Goal: Task Accomplishment & Management: Manage account settings

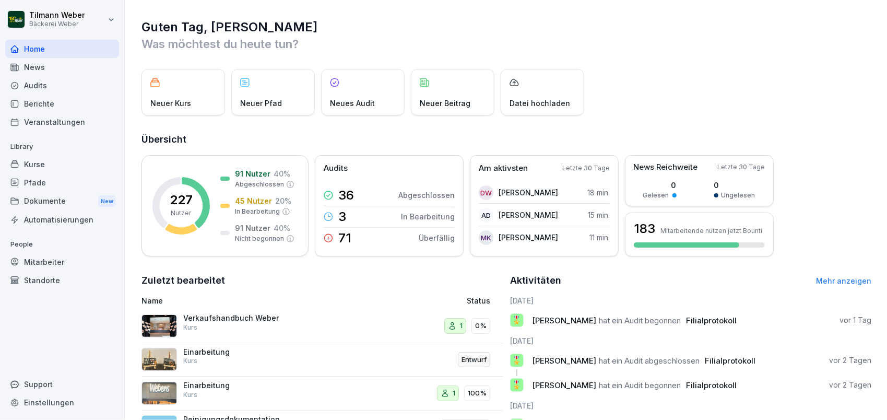
click at [40, 79] on div "Audits" at bounding box center [62, 85] width 114 height 18
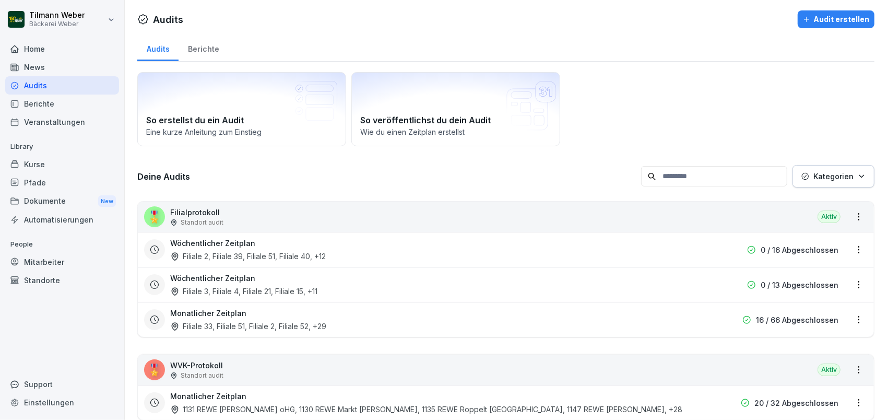
click at [196, 52] on div "Berichte" at bounding box center [204, 47] width 50 height 27
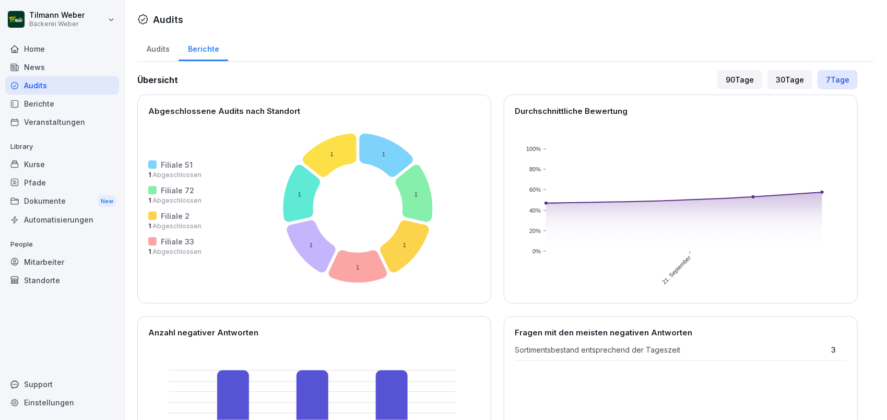
click at [171, 52] on div "Audits" at bounding box center [157, 47] width 41 height 27
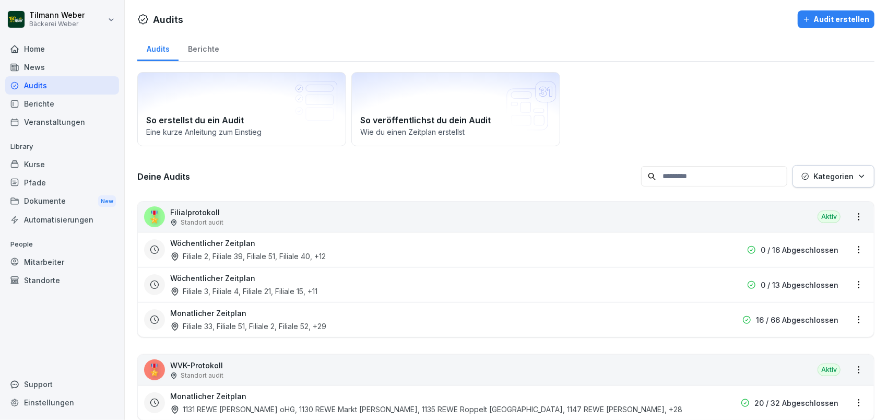
click at [263, 329] on div "Filiale 33, Filiale 51, Filiale 2, Filiale 52 , +29" at bounding box center [248, 326] width 156 height 11
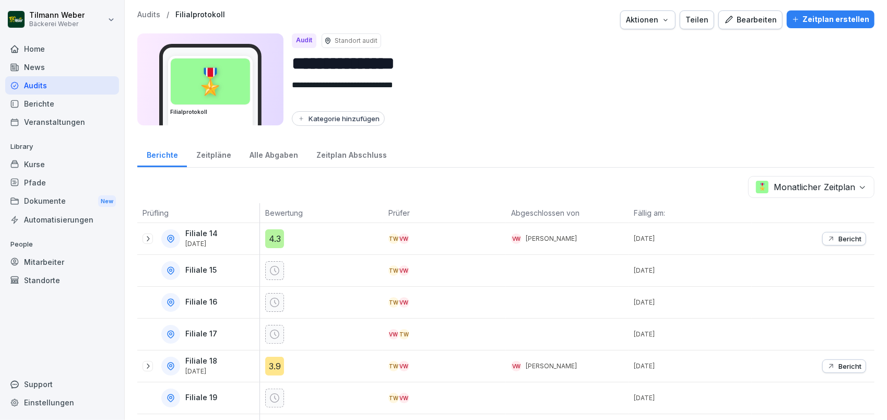
click at [145, 237] on icon at bounding box center [148, 238] width 8 height 8
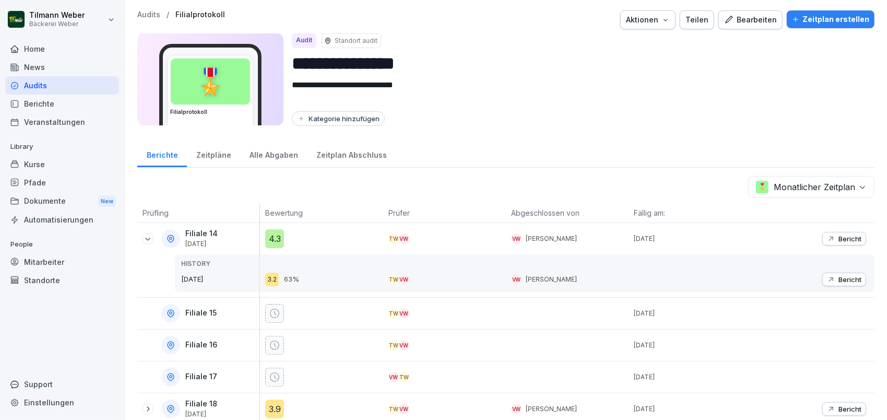
click at [803, 187] on body "**********" at bounding box center [443, 210] width 887 height 420
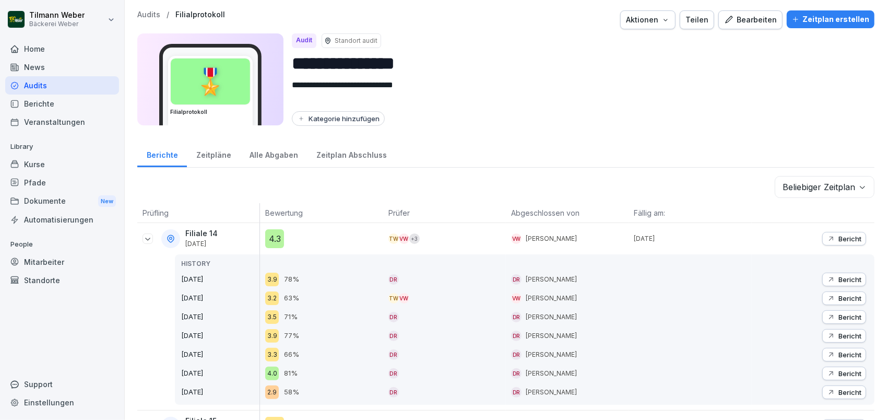
scroll to position [139, 0]
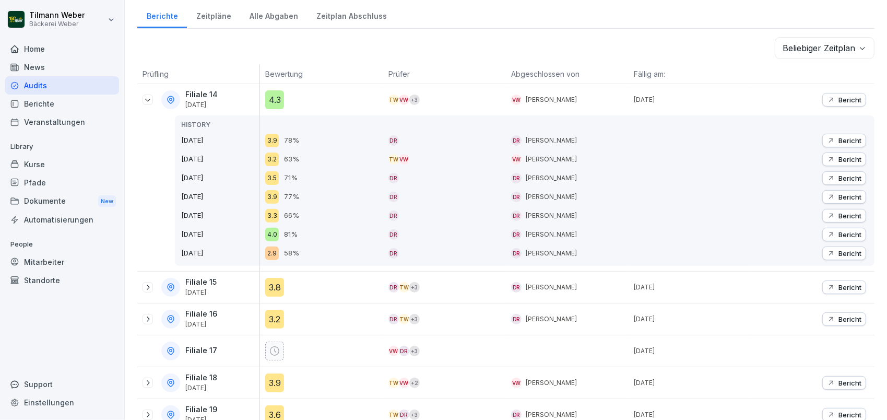
click at [147, 100] on icon at bounding box center [148, 100] width 8 height 8
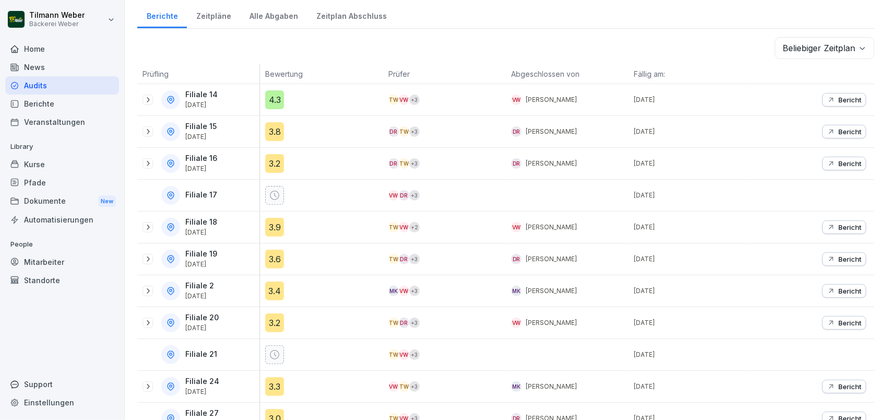
click at [170, 99] on icon at bounding box center [170, 99] width 9 height 9
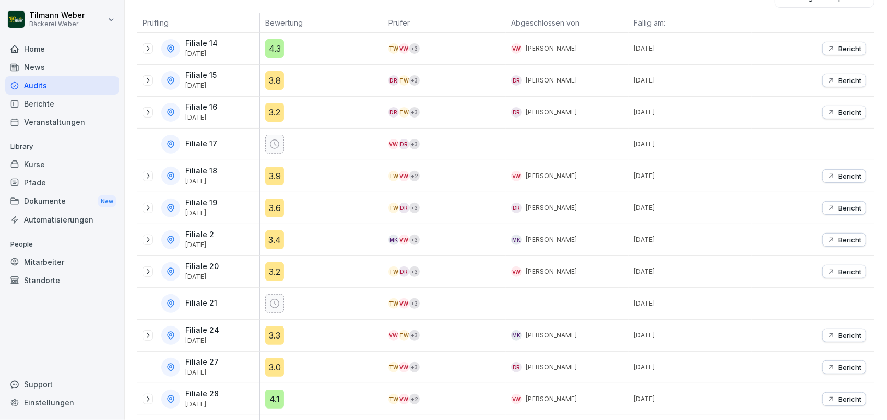
scroll to position [0, 0]
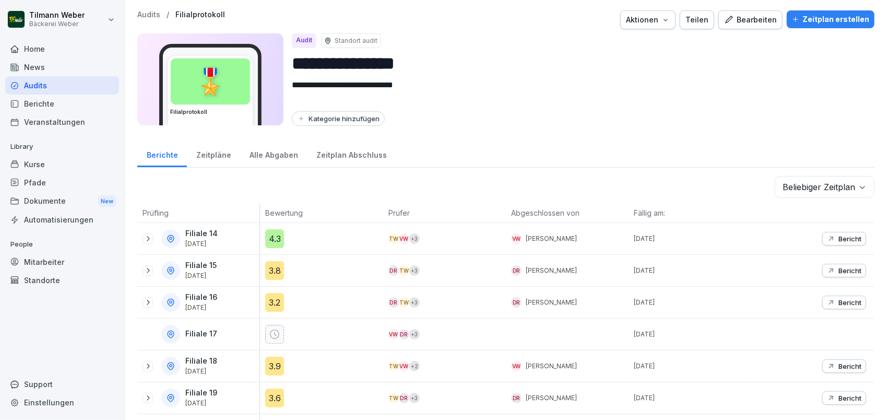
click at [290, 208] on p "Bewertung" at bounding box center [321, 212] width 112 height 11
click at [420, 215] on th "Prüfer" at bounding box center [444, 213] width 123 height 20
click at [342, 152] on div "Zeitplan Abschluss" at bounding box center [351, 153] width 89 height 27
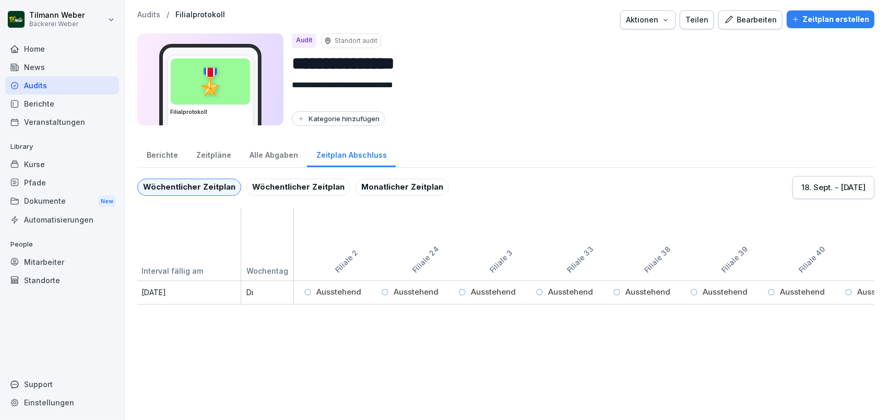
click at [267, 153] on div "Alle Abgaben" at bounding box center [273, 153] width 67 height 27
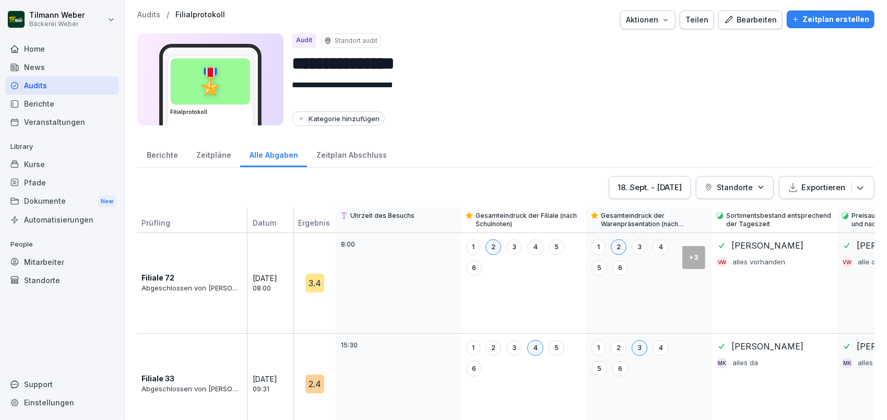
click at [727, 187] on p "Standorte" at bounding box center [735, 187] width 36 height 11
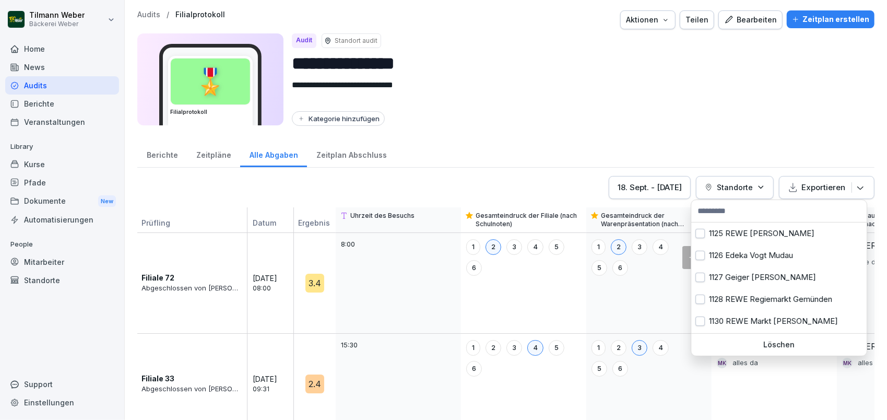
click at [727, 187] on p "Standorte" at bounding box center [735, 187] width 36 height 11
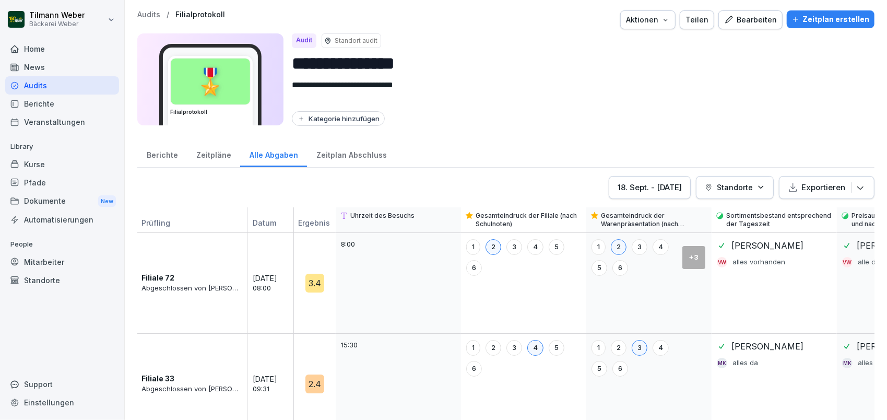
click at [637, 188] on div "[DATE] - [DATE]" at bounding box center [650, 187] width 64 height 11
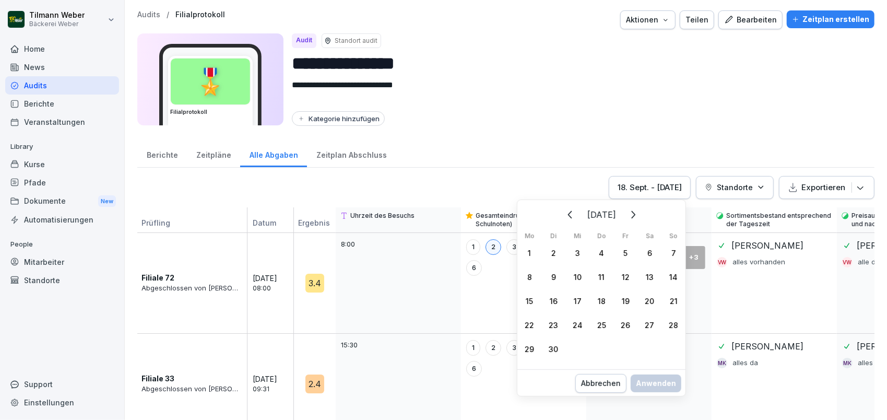
click at [637, 187] on div "[DATE] - [DATE]" at bounding box center [650, 187] width 64 height 11
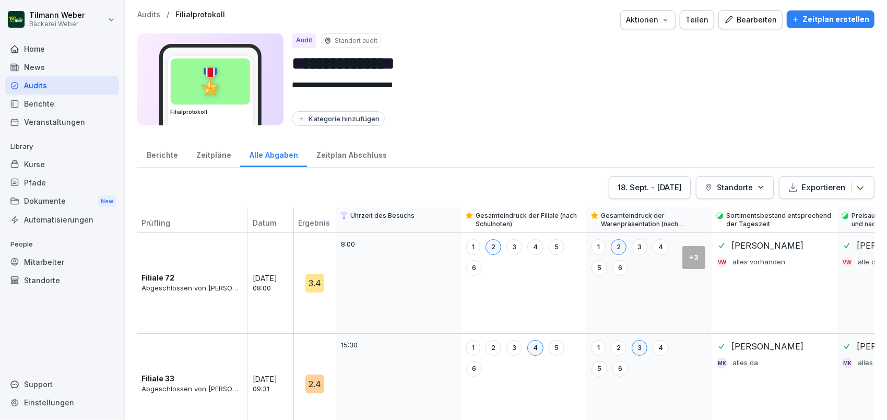
click at [618, 190] on div "[DATE] - [DATE]" at bounding box center [650, 187] width 64 height 11
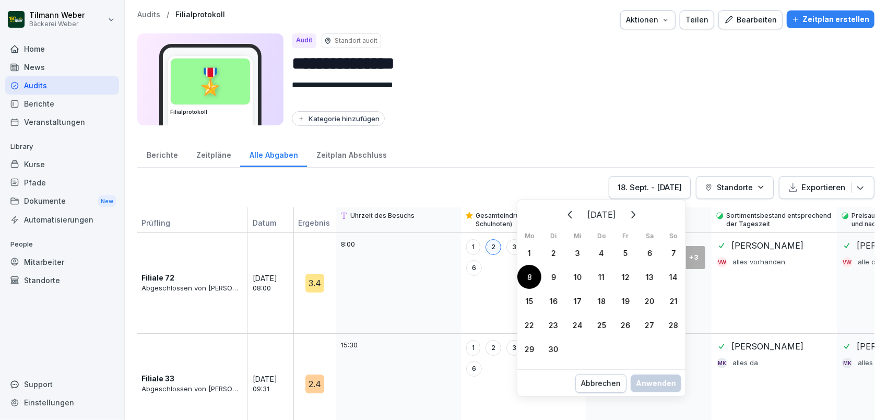
click at [532, 279] on div "8" at bounding box center [530, 277] width 24 height 24
click at [528, 252] on div "1" at bounding box center [530, 253] width 24 height 24
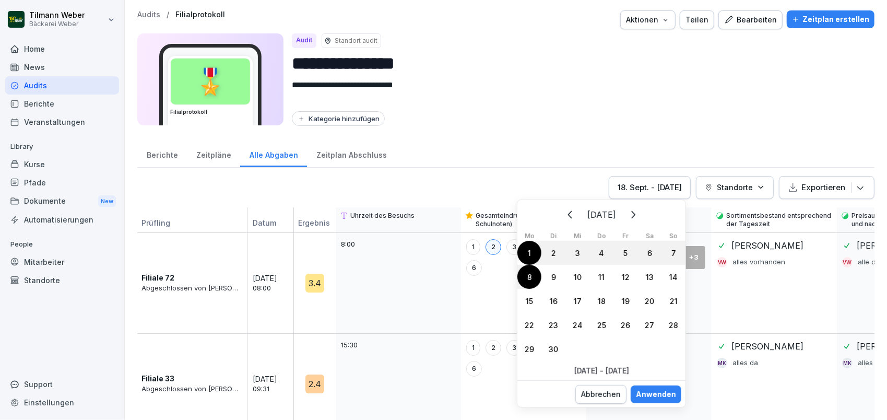
click at [557, 353] on div "30" at bounding box center [554, 349] width 24 height 24
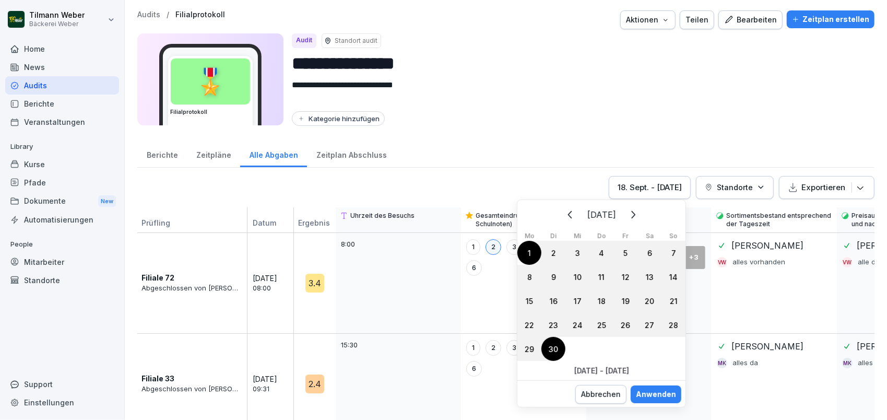
click at [532, 251] on div "1" at bounding box center [530, 253] width 24 height 24
click at [658, 394] on div "Anwenden" at bounding box center [656, 394] width 40 height 11
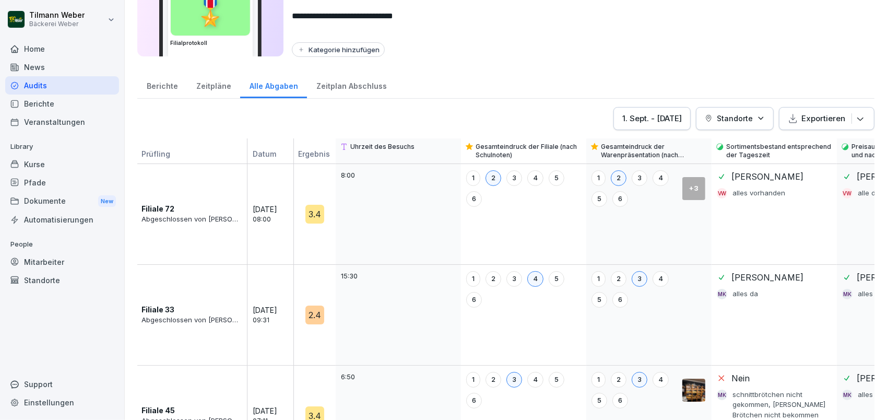
scroll to position [139, 0]
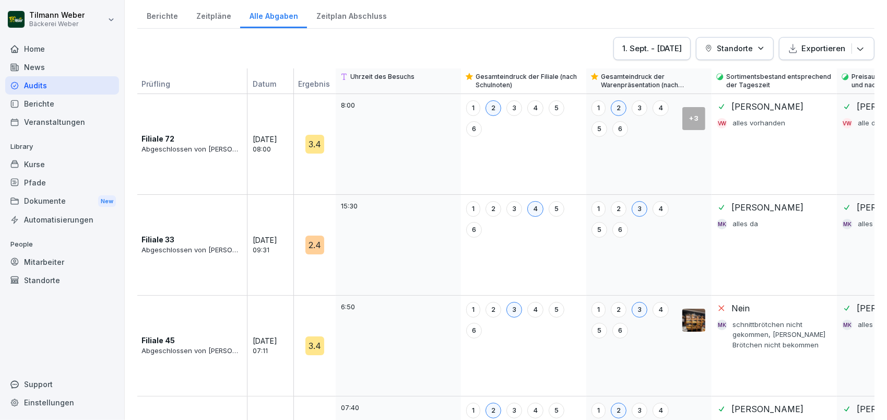
click at [314, 89] on p "Ergebnis" at bounding box center [316, 85] width 44 height 15
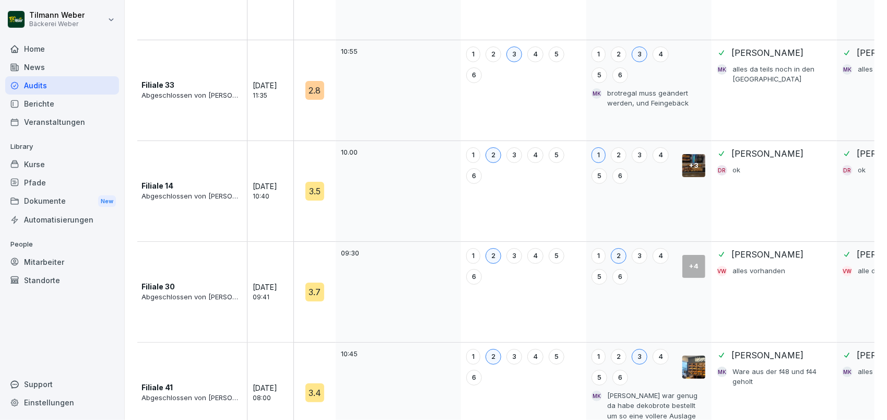
scroll to position [2716, 0]
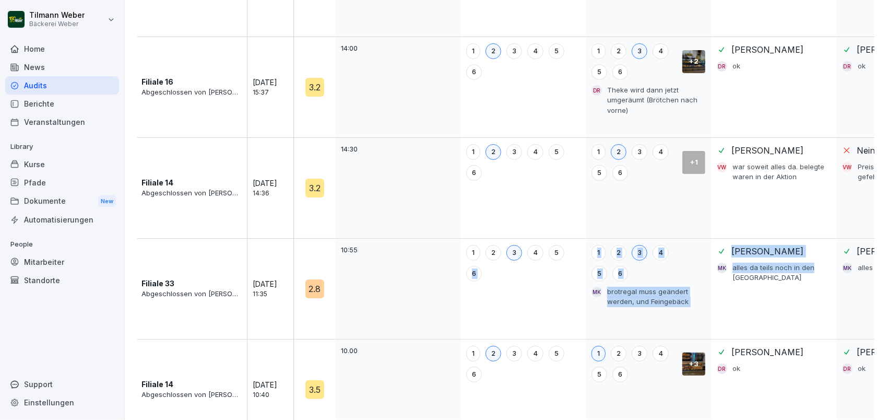
drag, startPoint x: 716, startPoint y: 261, endPoint x: 574, endPoint y: 260, distance: 142.1
drag, startPoint x: 574, startPoint y: 260, endPoint x: 579, endPoint y: 234, distance: 25.9
click at [576, 245] on div "1 2 3 4 5 6" at bounding box center [523, 263] width 114 height 37
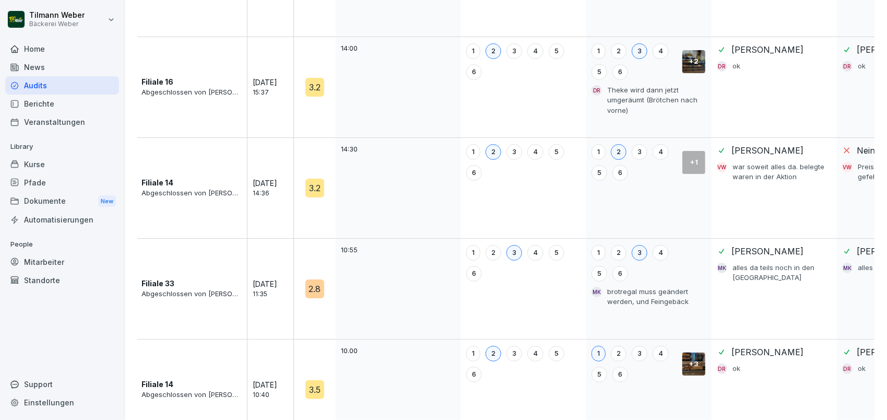
click at [739, 164] on p "war soweit alles da. belegte waren in der Aktion" at bounding box center [782, 172] width 98 height 20
drag, startPoint x: 800, startPoint y: 160, endPoint x: 588, endPoint y: 169, distance: 212.2
click at [584, 169] on div "1 2 3 4 5 6" at bounding box center [523, 188] width 125 height 100
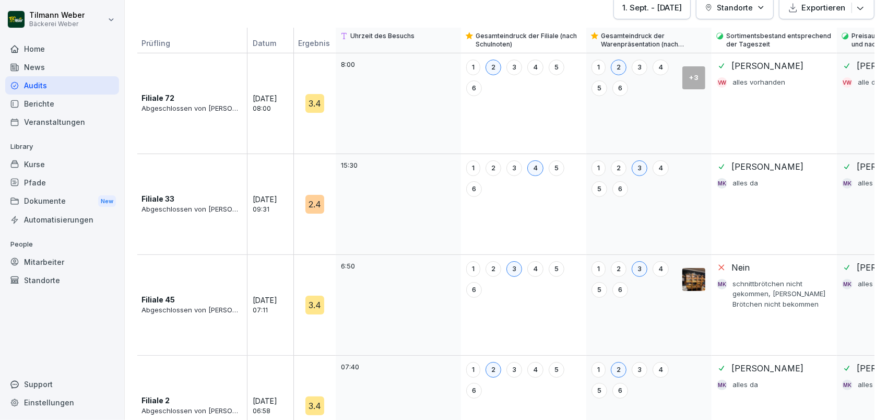
scroll to position [0, 0]
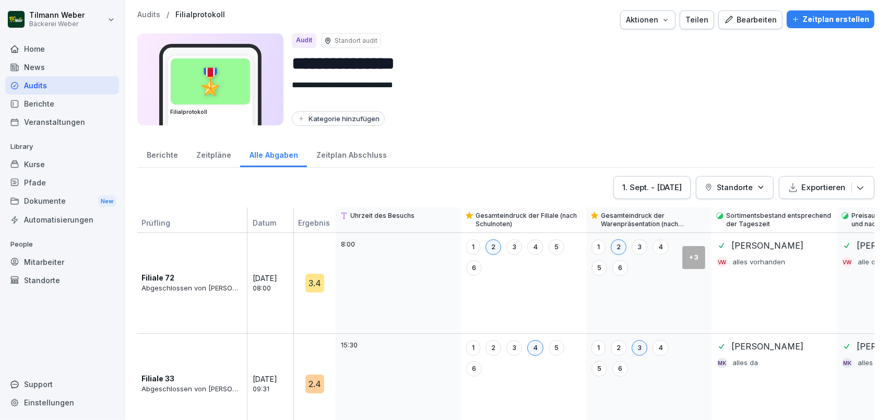
click at [818, 188] on p "Exportieren" at bounding box center [824, 187] width 44 height 11
click at [816, 190] on p "Exportieren" at bounding box center [824, 187] width 44 height 11
click at [735, 104] on div "**********" at bounding box center [579, 79] width 574 height 92
click at [84, 25] on html "**********" at bounding box center [443, 210] width 887 height 420
